Goal: Information Seeking & Learning: Learn about a topic

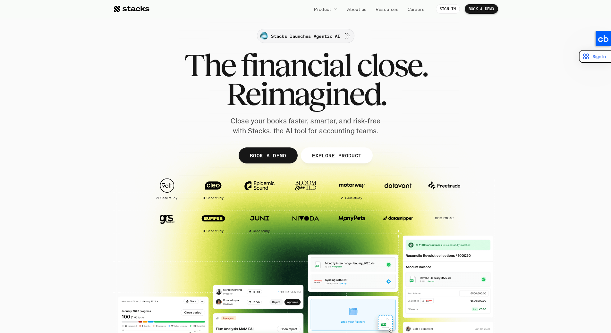
click at [299, 36] on p "Stacks launches Agentic AI" at bounding box center [305, 36] width 69 height 7
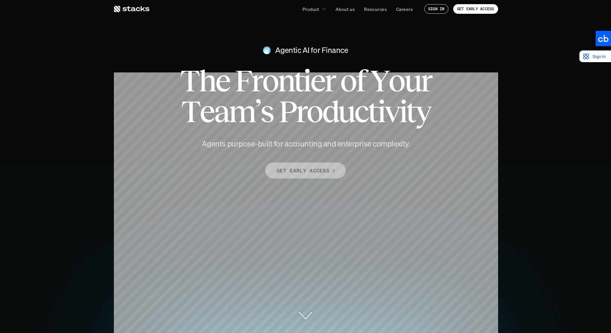
click at [320, 166] on p "GET EARLY ACCESS" at bounding box center [302, 170] width 53 height 9
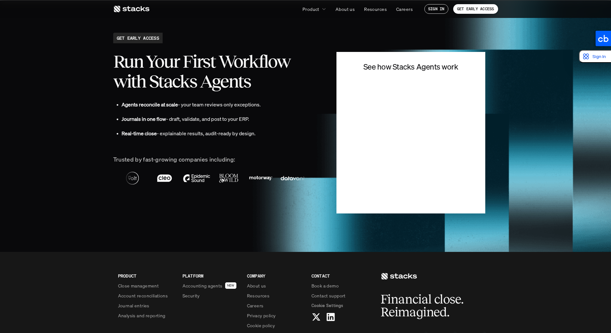
scroll to position [1467, 0]
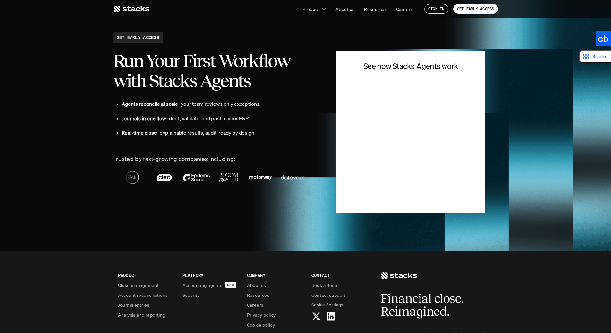
click at [266, 96] on div "Run Your First Workflow with Stacks Agents • Agents reconcile at scale - your t…" at bounding box center [215, 122] width 204 height 153
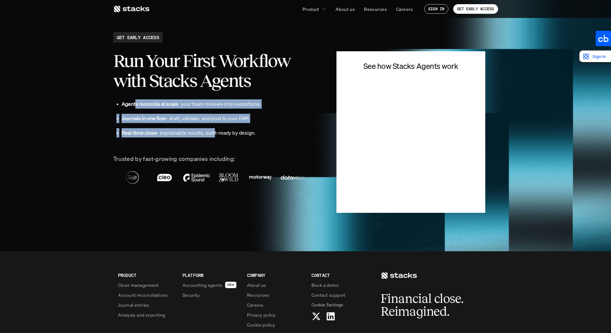
drag, startPoint x: 136, startPoint y: 105, endPoint x: 215, endPoint y: 132, distance: 83.3
click at [213, 133] on div "• Agents reconcile at scale - your team reviews only exceptions. • Journals in …" at bounding box center [215, 121] width 204 height 44
click at [215, 132] on p "Real-time close - explainable results, audit-ready by design." at bounding box center [219, 132] width 196 height 9
drag, startPoint x: 236, startPoint y: 133, endPoint x: 136, endPoint y: 104, distance: 104.7
click at [137, 104] on div "• Agents reconcile at scale - your team reviews only exceptions. • Journals in …" at bounding box center [215, 121] width 204 height 44
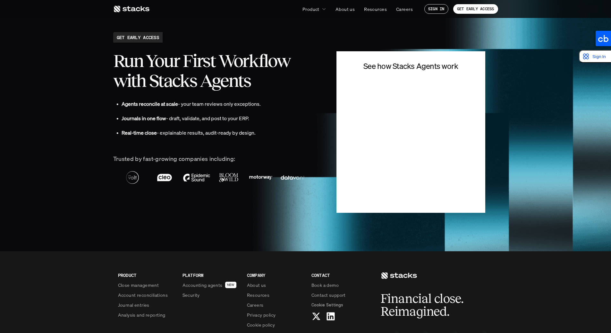
drag, startPoint x: 130, startPoint y: 99, endPoint x: 137, endPoint y: 99, distance: 6.7
click at [131, 99] on div "• Agents reconcile at scale - your team reviews only exceptions. • Journals in …" at bounding box center [215, 120] width 204 height 47
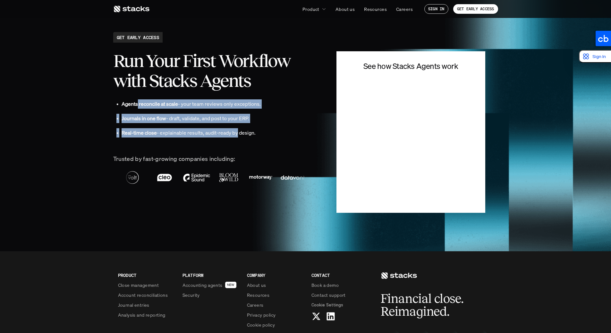
drag, startPoint x: 137, startPoint y: 99, endPoint x: 245, endPoint y: 138, distance: 114.5
click at [243, 137] on div "• Agents reconcile at scale - your team reviews only exceptions. • Journals in …" at bounding box center [215, 120] width 204 height 47
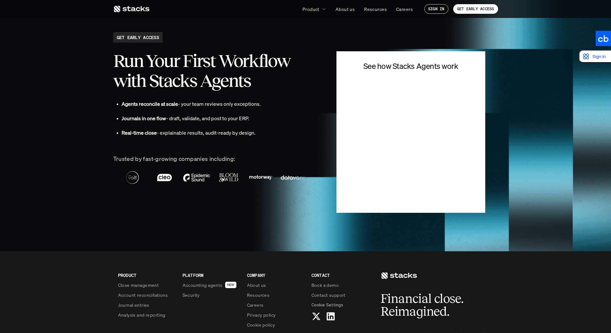
click at [245, 138] on div "• Agents reconcile at scale - your team reviews only exceptions. • Journals in …" at bounding box center [215, 121] width 204 height 44
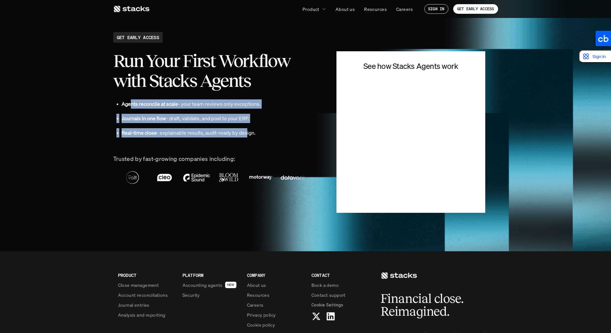
drag, startPoint x: 245, startPoint y: 137, endPoint x: 131, endPoint y: 105, distance: 117.7
click at [132, 105] on div "• Agents reconcile at scale - your team reviews only exceptions. • Journals in …" at bounding box center [215, 121] width 204 height 44
click at [131, 105] on strong "Agents reconcile at scale" at bounding box center [149, 103] width 56 height 7
drag, startPoint x: 139, startPoint y: 105, endPoint x: 231, endPoint y: 140, distance: 98.9
click at [231, 140] on div "• Agents reconcile at scale - your team reviews only exceptions. • Journals in …" at bounding box center [215, 121] width 204 height 44
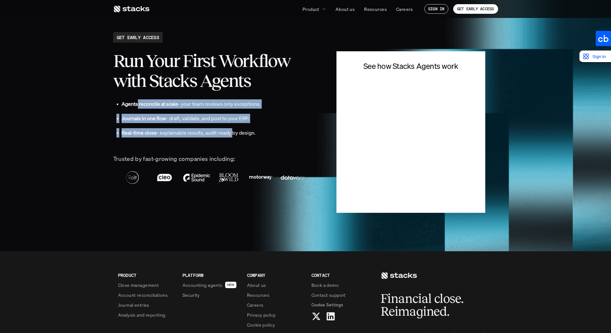
click at [231, 140] on div "• Agents reconcile at scale - your team reviews only exceptions. • Journals in …" at bounding box center [215, 121] width 204 height 44
